Goal: Task Accomplishment & Management: Manage account settings

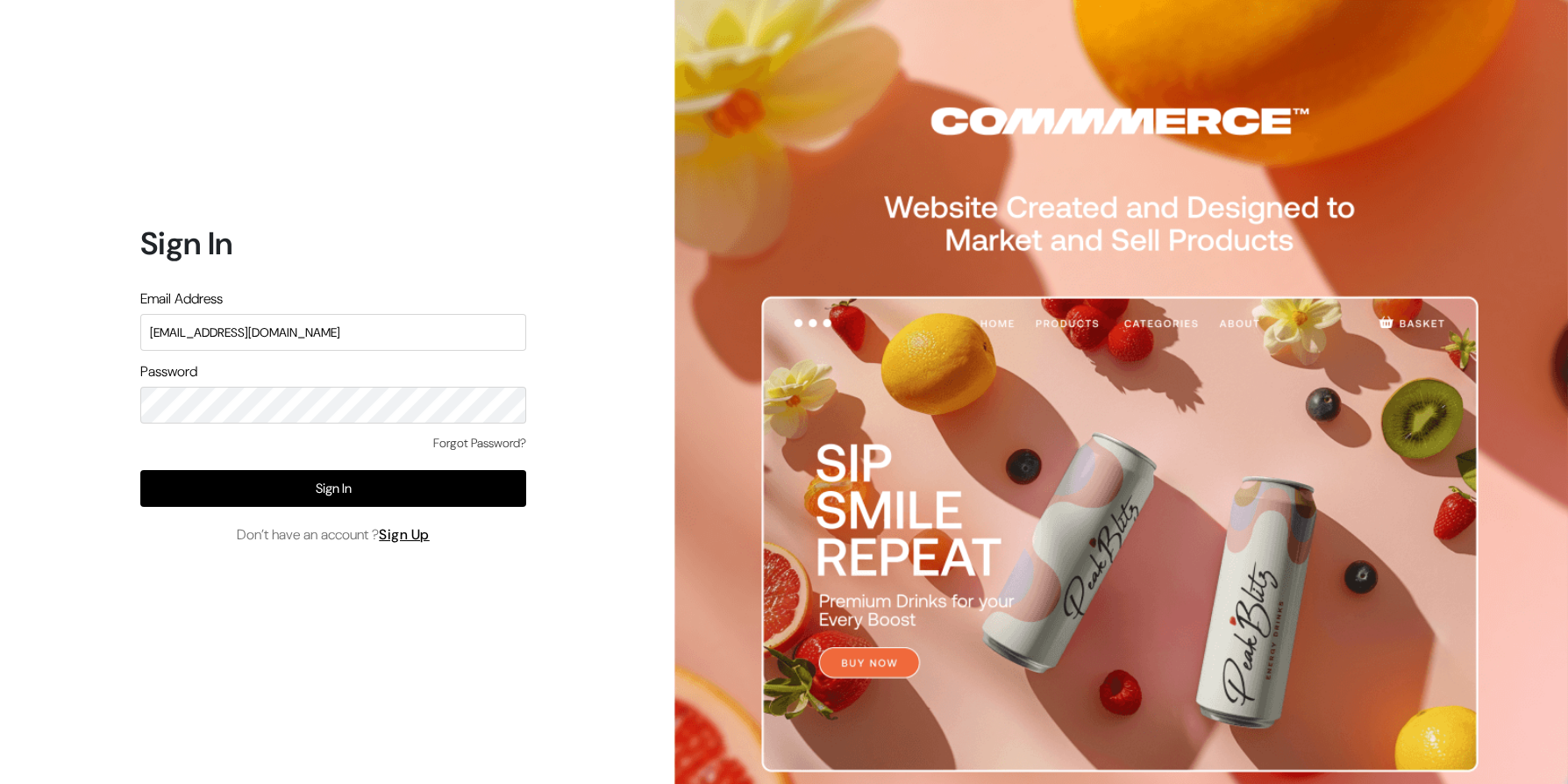
type input "themouldmarket@gmail.com"
click at [140, 470] on button "Sign In" at bounding box center [332, 487] width 386 height 37
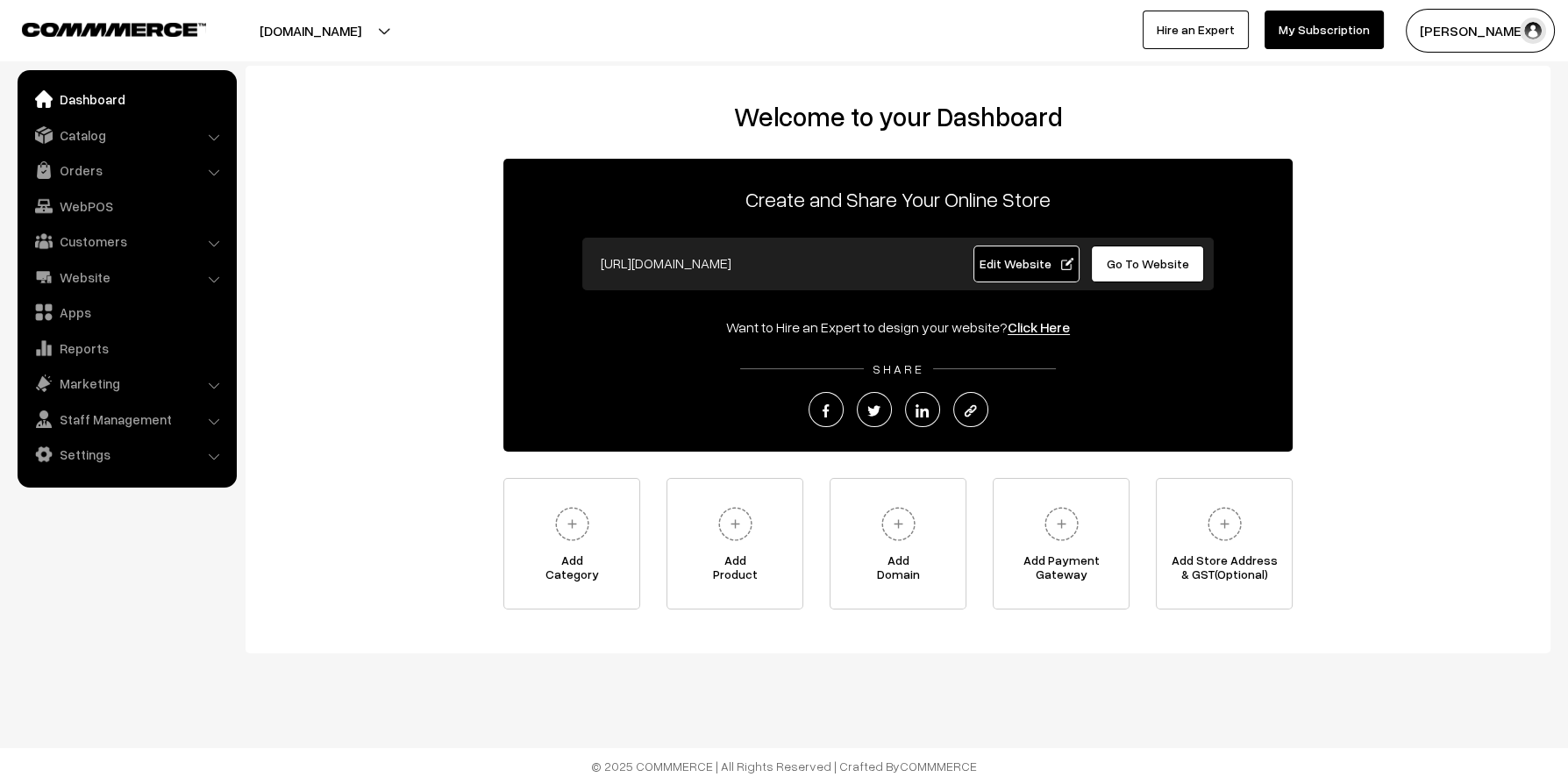
click at [65, 152] on ul "Dashboard Catalog" at bounding box center [127, 279] width 219 height 417
click at [69, 165] on link "Orders" at bounding box center [127, 169] width 208 height 31
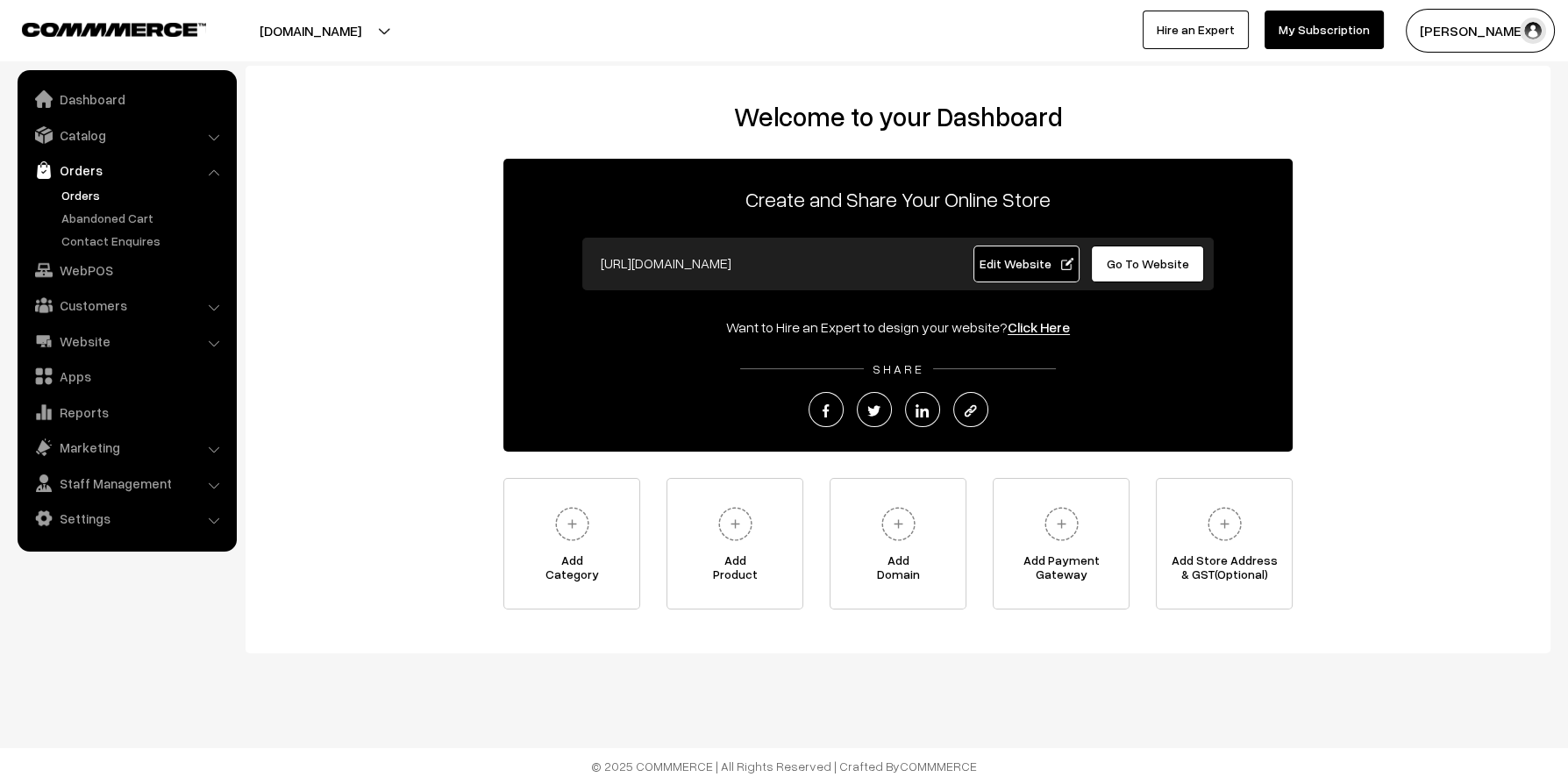
click at [85, 193] on link "Orders" at bounding box center [143, 195] width 174 height 19
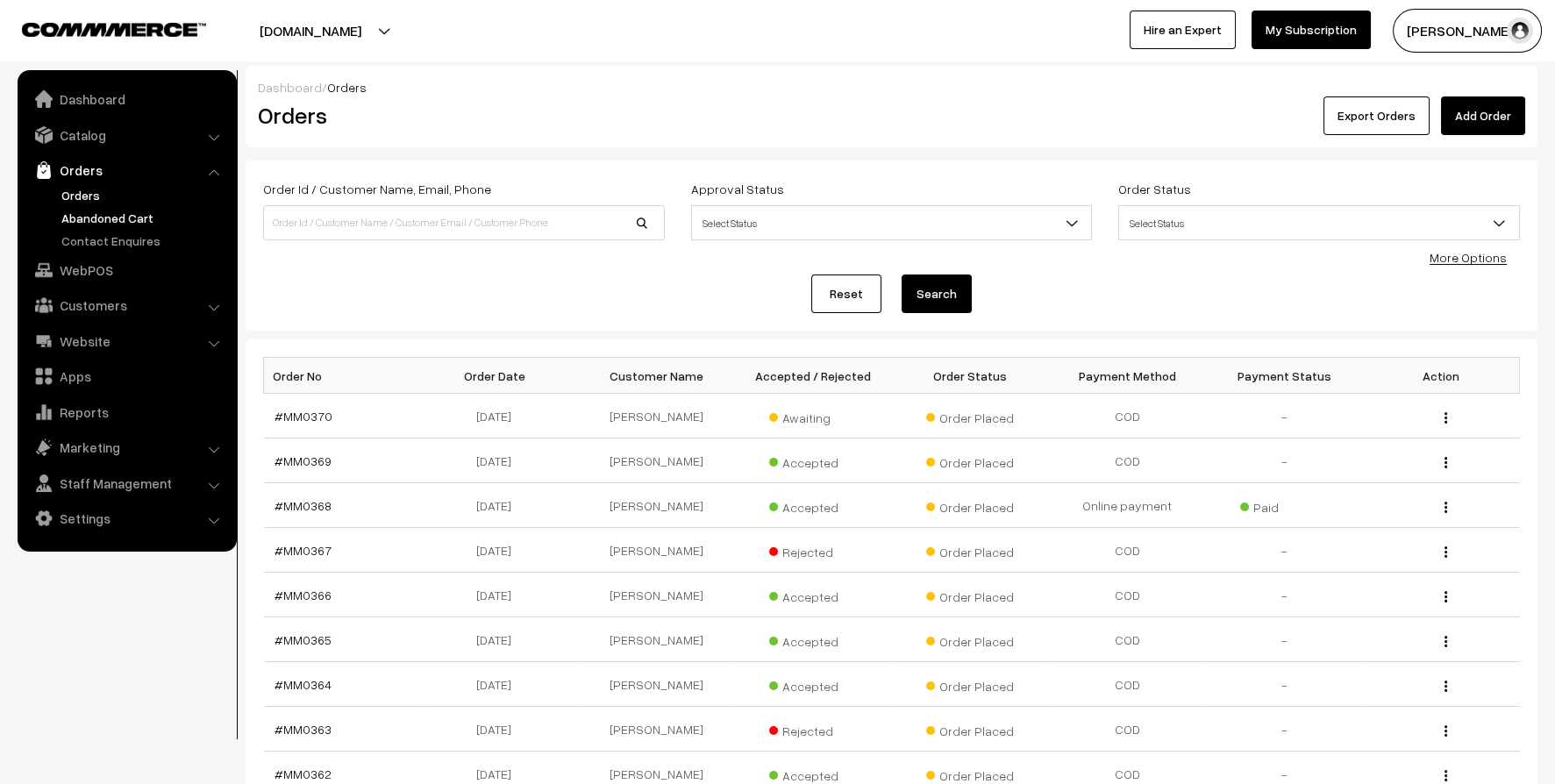
click at [114, 210] on link "Abandoned Cart" at bounding box center [143, 217] width 174 height 19
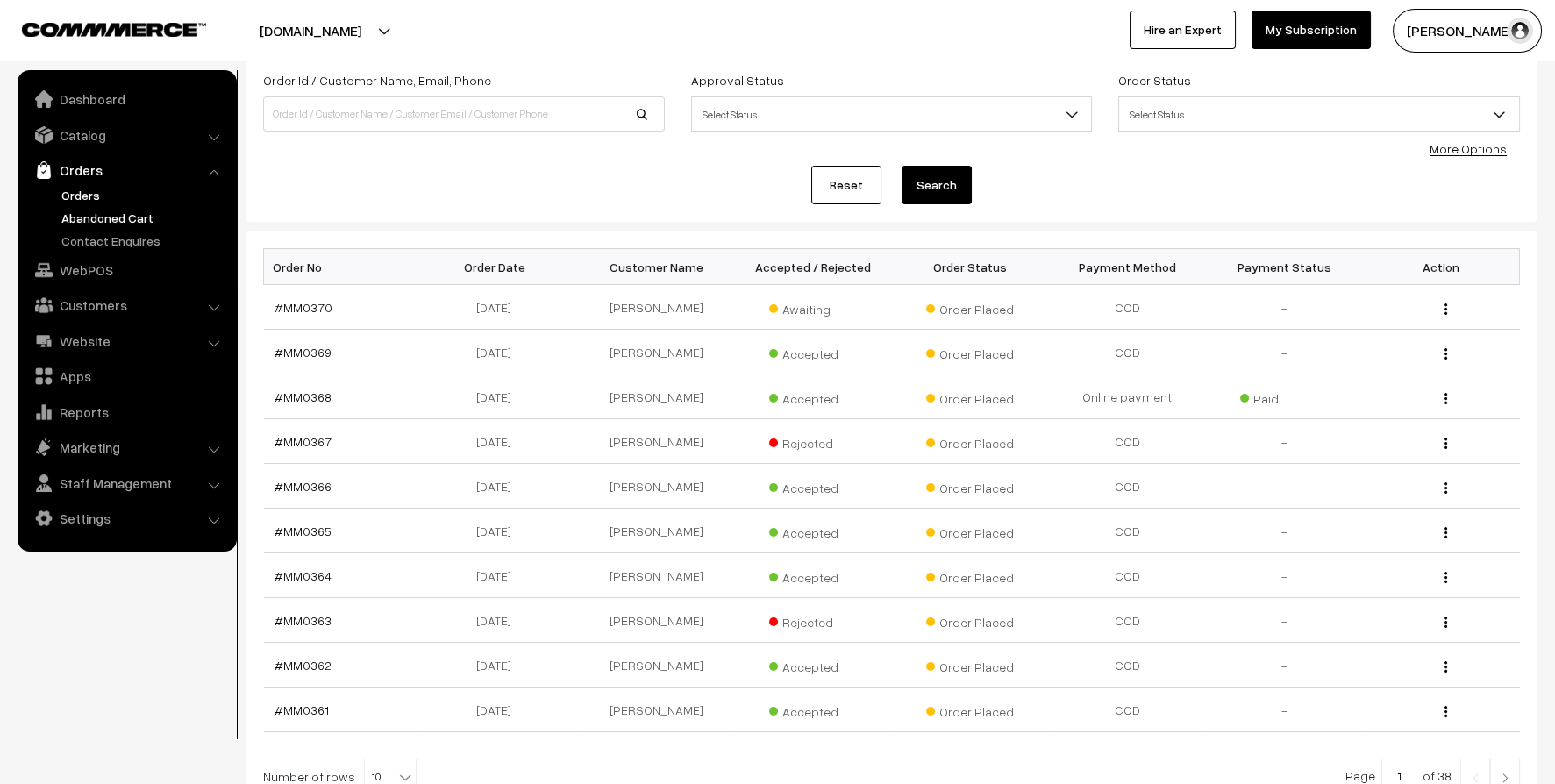
scroll to position [275, 0]
